Goal: Task Accomplishment & Management: Manage account settings

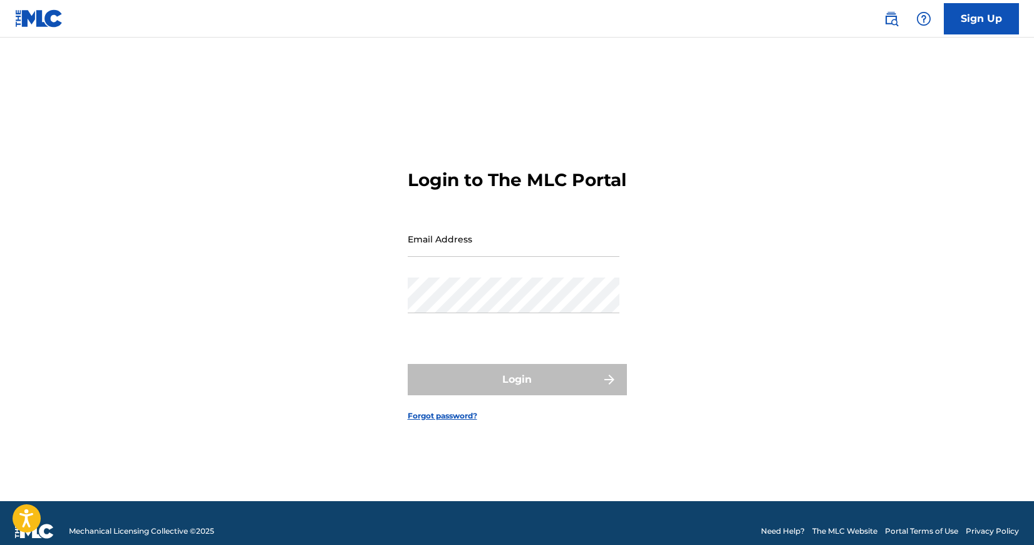
click at [495, 244] on input "Email Address" at bounding box center [514, 239] width 212 height 36
type input "[EMAIL_ADDRESS][DOMAIN_NAME]"
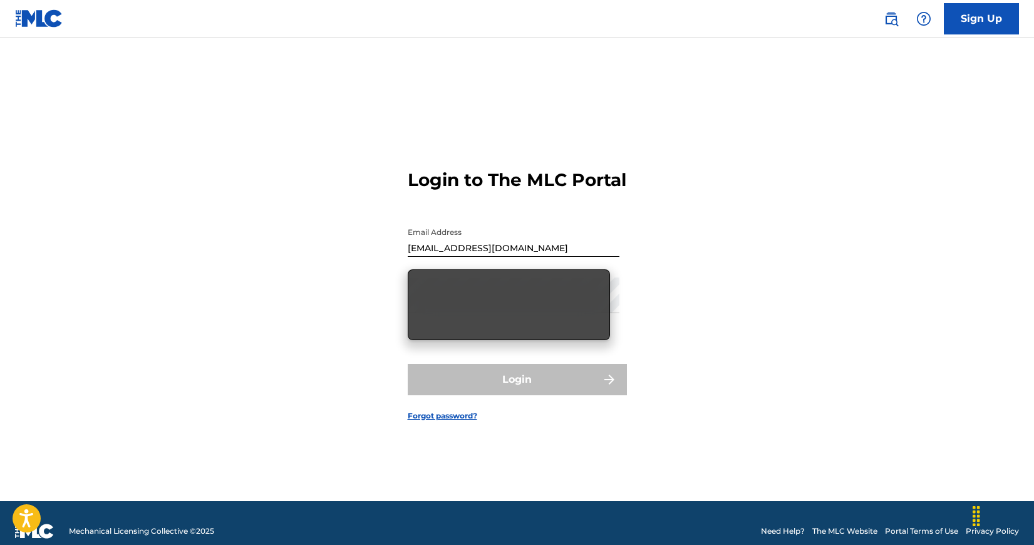
click at [516, 206] on form "Login to The MLC Portal Email Address [EMAIL_ADDRESS][DOMAIN_NAME] Password Log…" at bounding box center [517, 285] width 219 height 432
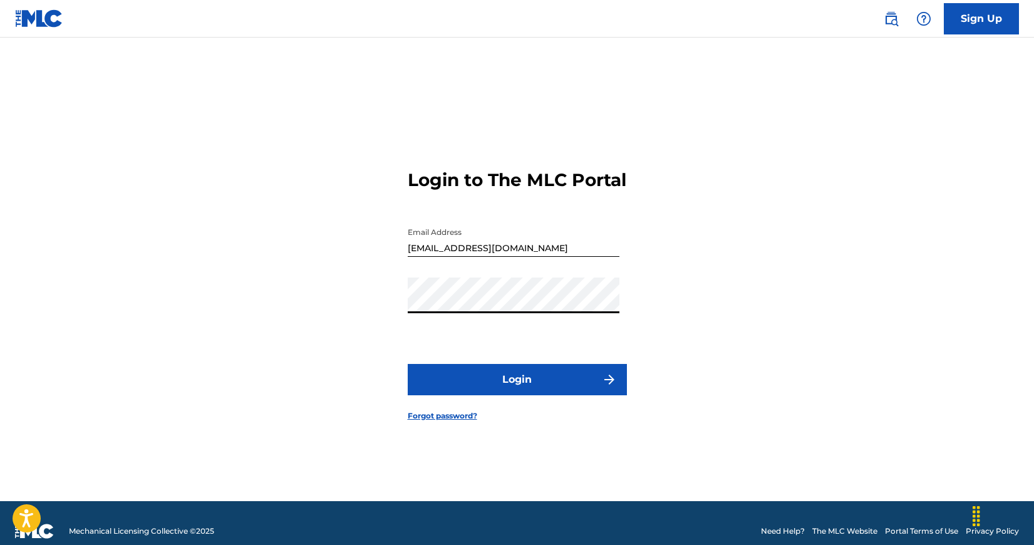
click at [524, 393] on button "Login" at bounding box center [517, 379] width 219 height 31
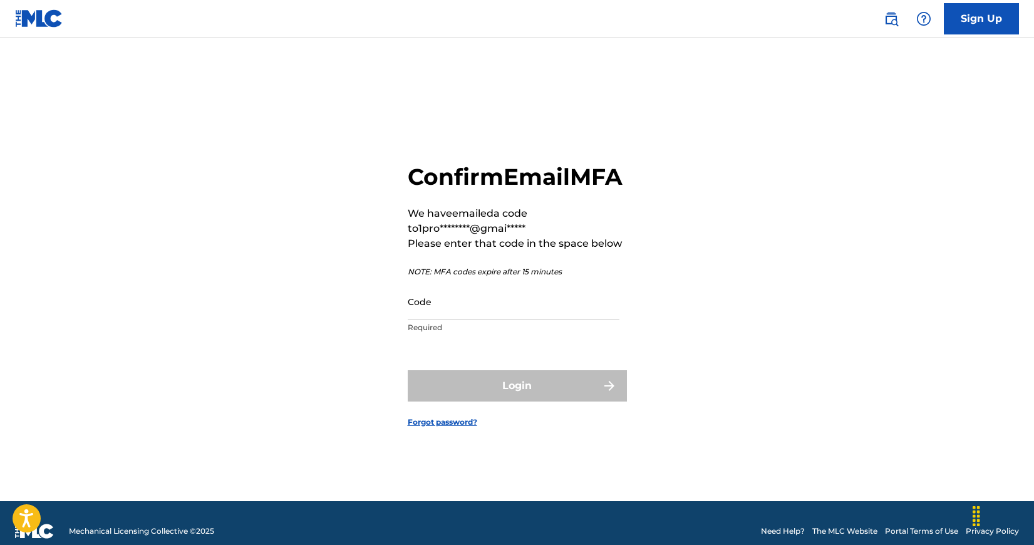
click at [456, 317] on input "Code" at bounding box center [514, 302] width 212 height 36
paste input "541528"
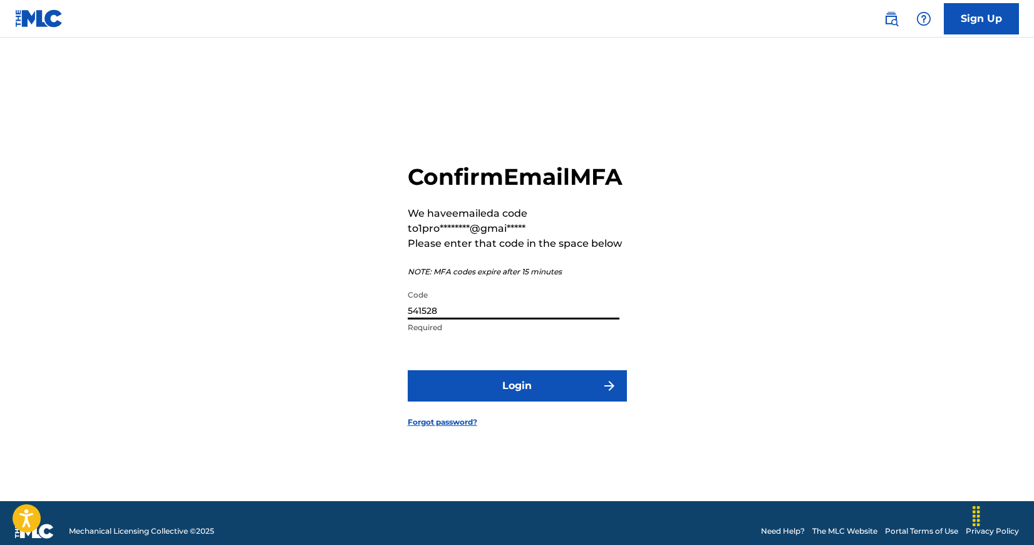
type input "541528"
click at [524, 402] on button "Login" at bounding box center [517, 385] width 219 height 31
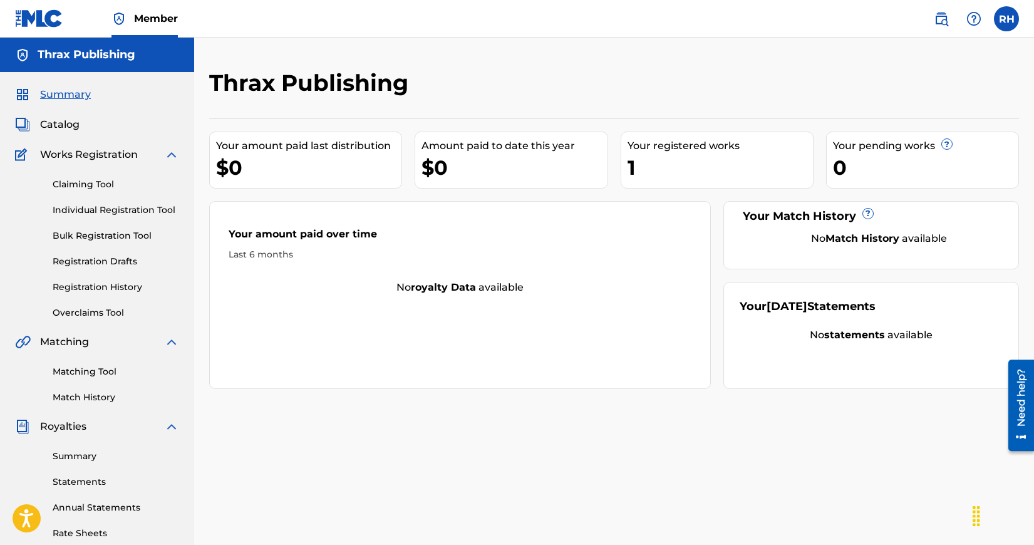
click at [103, 187] on link "Claiming Tool" at bounding box center [116, 184] width 127 height 13
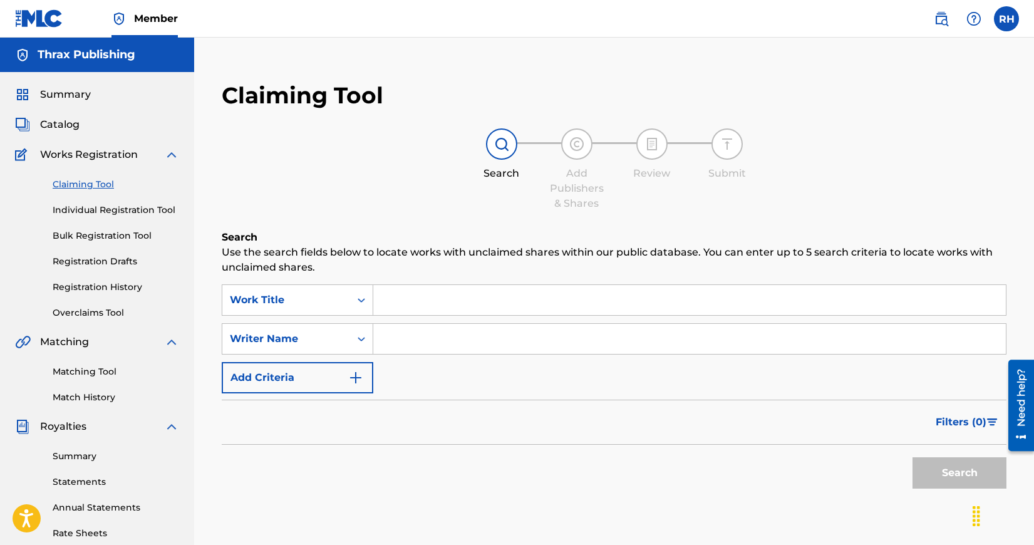
click at [75, 126] on span "Catalog" at bounding box center [59, 124] width 39 height 15
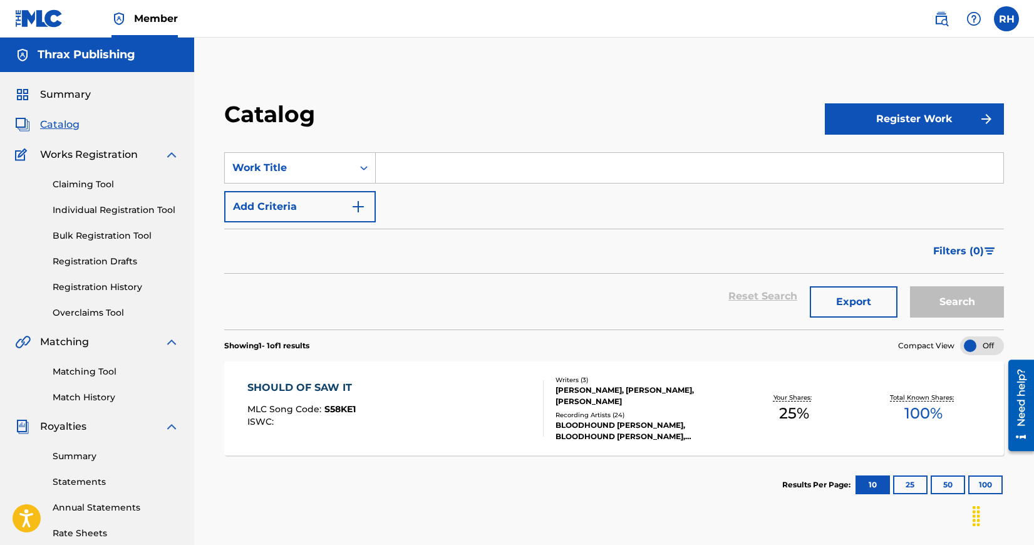
click at [277, 393] on div "SHOULD OF SAW IT" at bounding box center [302, 387] width 111 height 15
